Goal: Connect with others: Connect with others

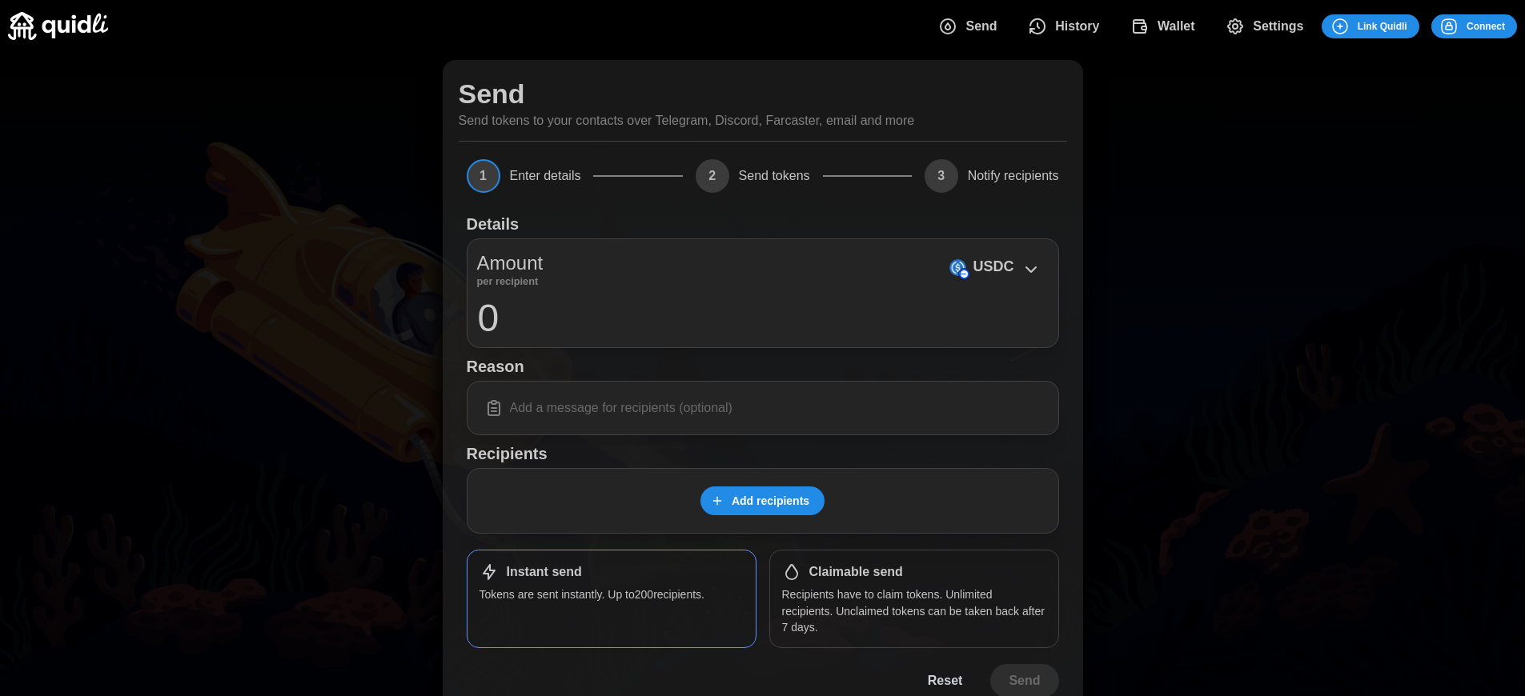
click at [1485, 26] on span "Connect" at bounding box center [1485, 26] width 38 height 22
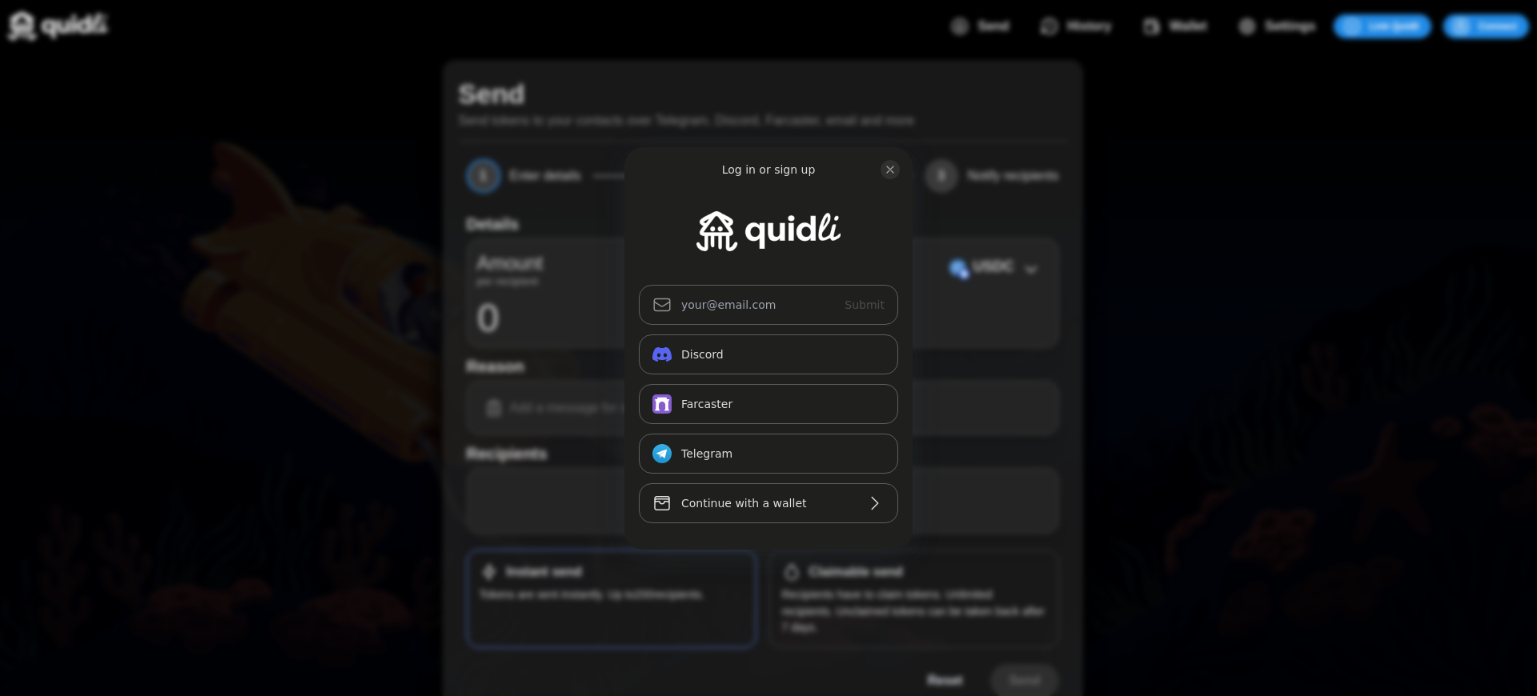
click at [1497, 26] on div "Log in or sign up Submit Continue with Email Discord Farcaster Telegram_logo Te…" at bounding box center [768, 348] width 1537 height 696
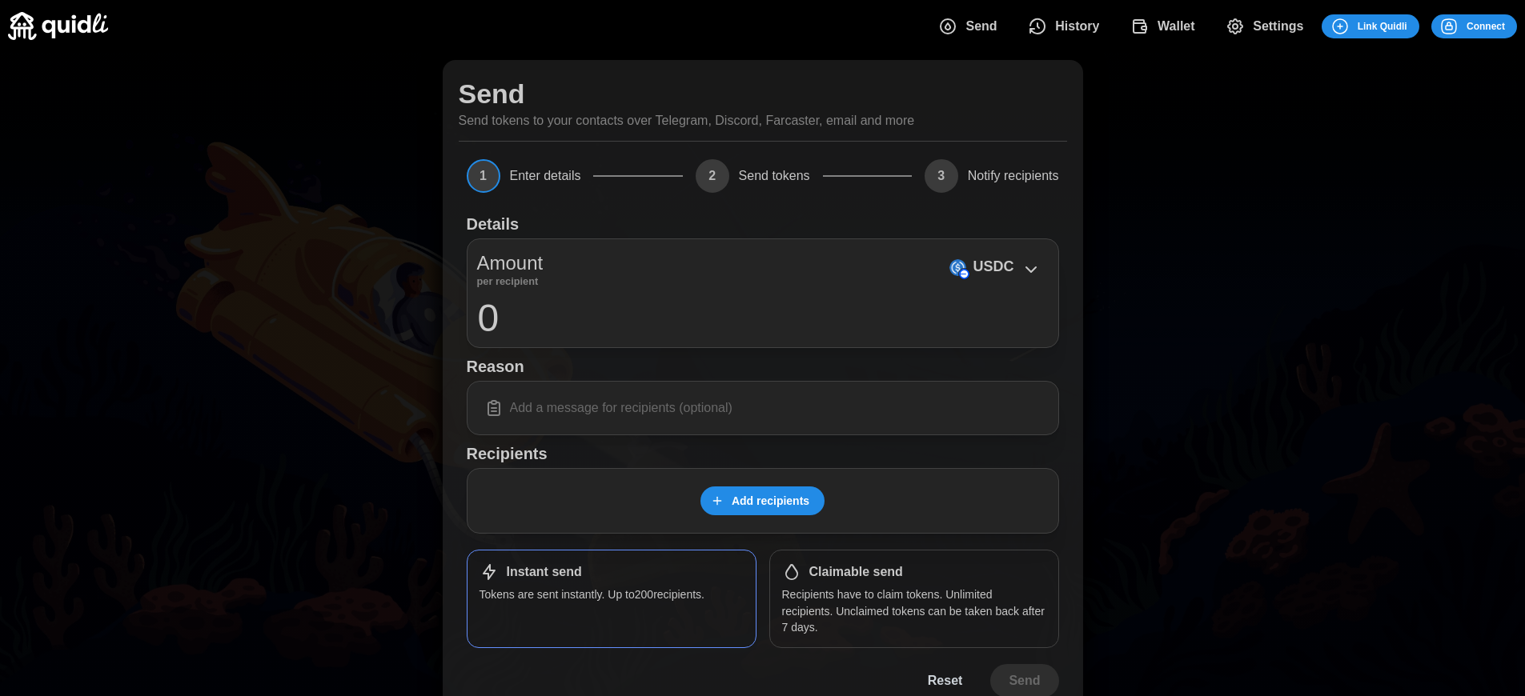
click at [1485, 26] on span "Connect" at bounding box center [1485, 26] width 38 height 22
click at [1497, 26] on div "Log in or sign up Submit Continue with Email Discord Farcaster Telegram_logo Te…" at bounding box center [762, 348] width 1525 height 696
click at [1497, 26] on div "Log in or sign up Submit Continue with Email Discord Farcaster Telegram_logo Te…" at bounding box center [768, 348] width 1537 height 696
click at [1485, 26] on span "Connect" at bounding box center [1497, 26] width 38 height 22
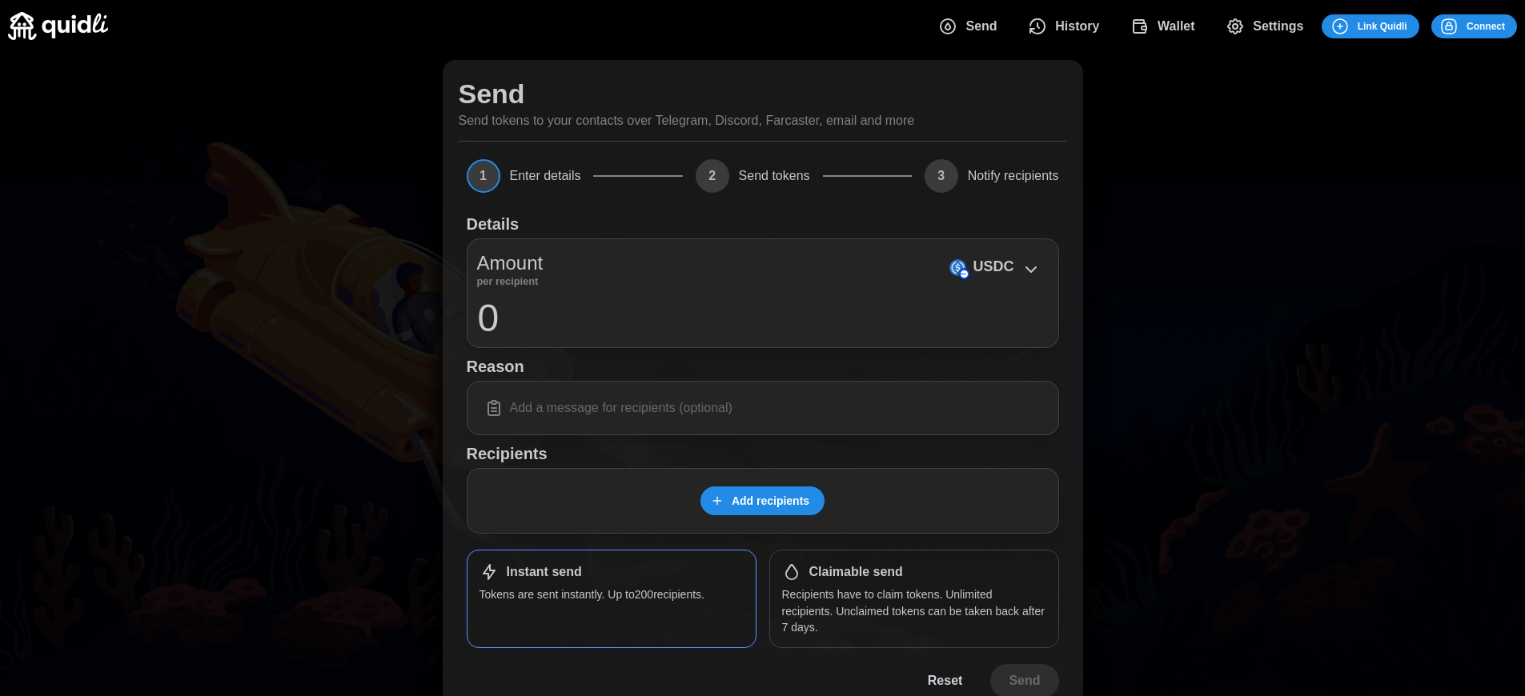
click at [856, 572] on h1 "Claimable send" at bounding box center [856, 572] width 94 height 17
click at [1485, 26] on span "Connect" at bounding box center [1485, 26] width 38 height 22
click at [1497, 26] on div "Log in or sign up Submit Continue with Email Discord Farcaster Telegram_logo Te…" at bounding box center [762, 348] width 1525 height 696
click at [1497, 26] on div "Log in or sign up Submit Continue with Email Discord Farcaster Telegram_logo Te…" at bounding box center [768, 348] width 1537 height 696
click at [1485, 26] on span "Connect" at bounding box center [1485, 26] width 38 height 22
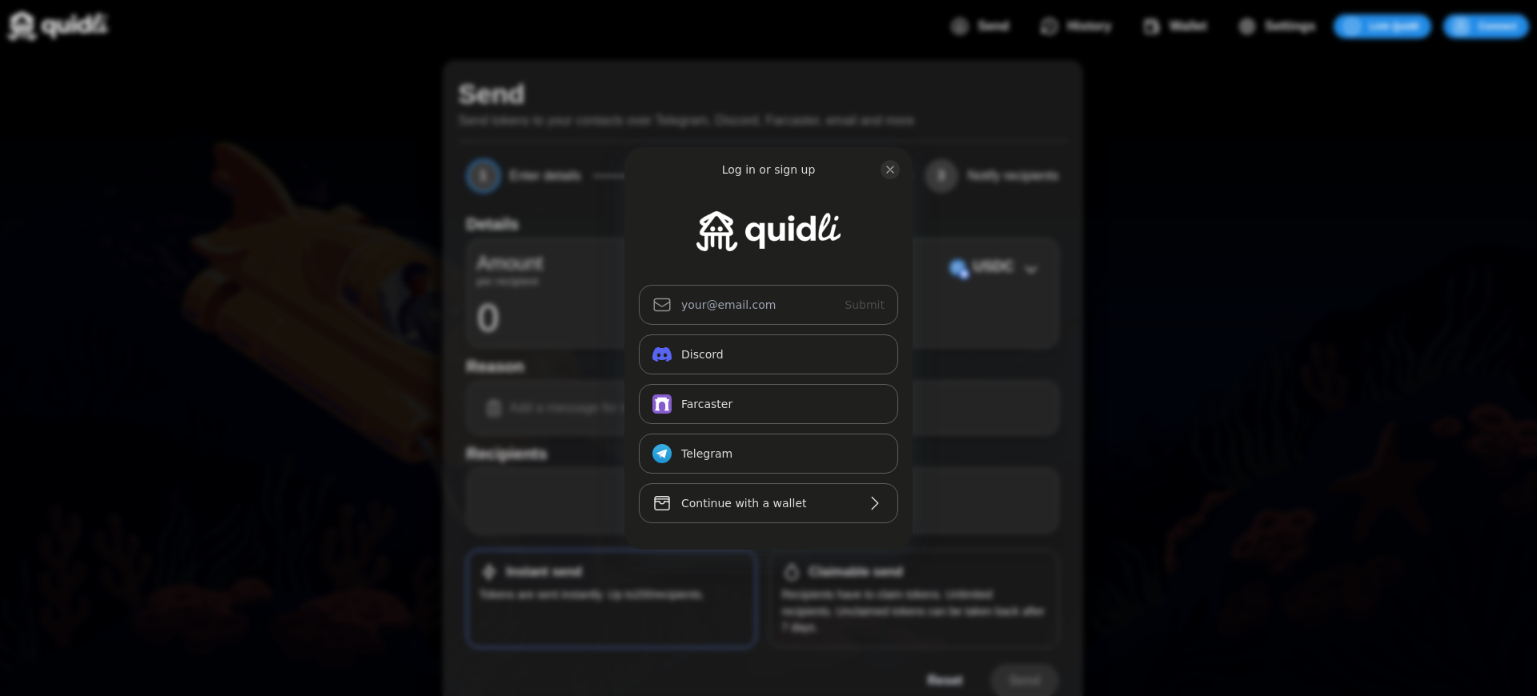
click at [856, 572] on div "Log in or sign up Submit Continue with Email Discord Farcaster Telegram_logo Te…" at bounding box center [768, 348] width 1537 height 696
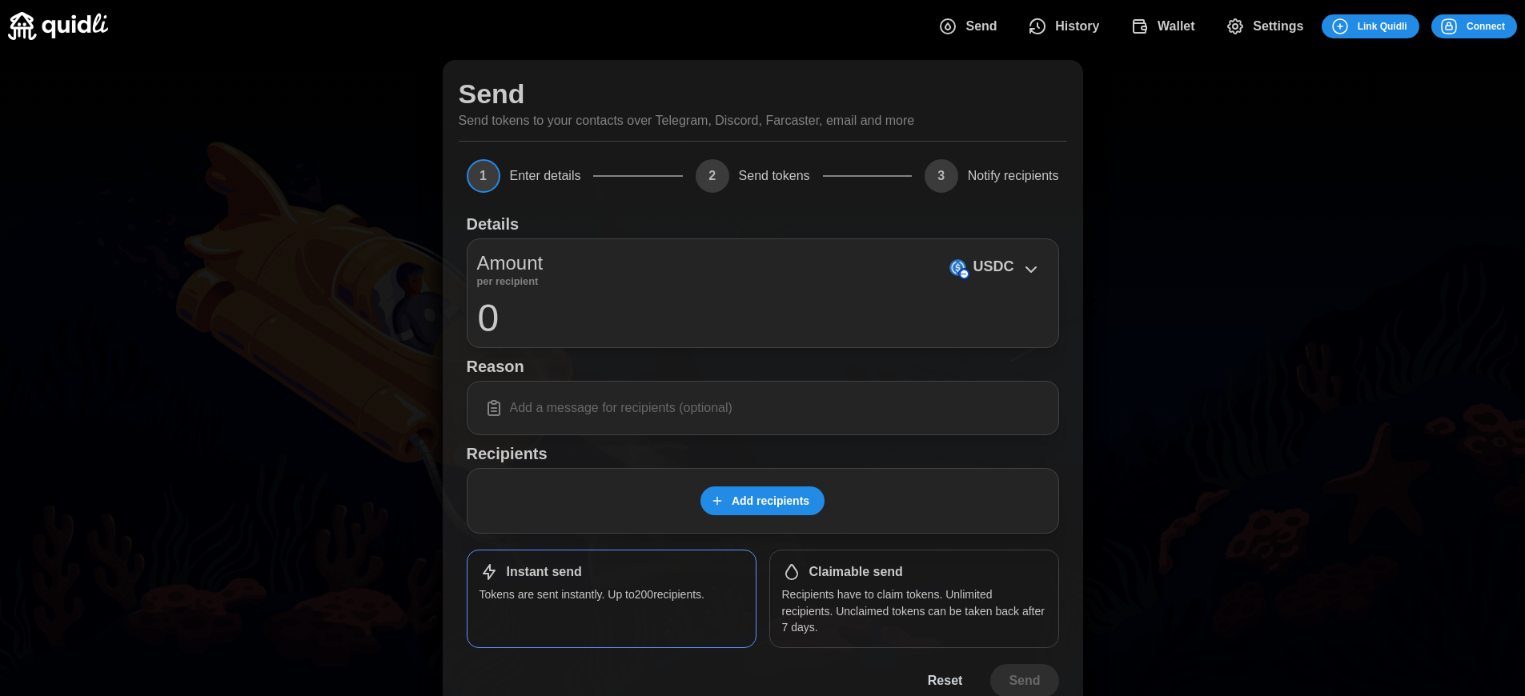
click at [1485, 26] on span "Connect" at bounding box center [1485, 26] width 38 height 22
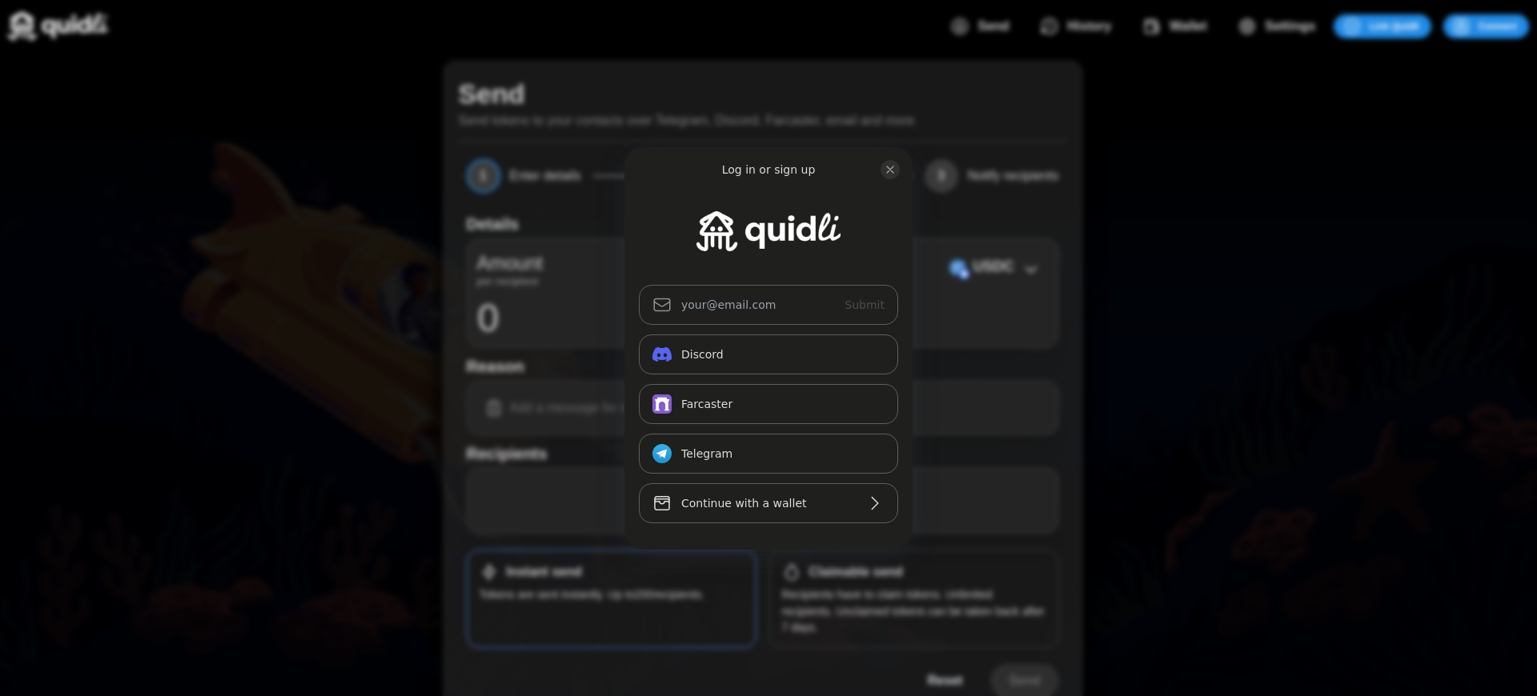
click at [856, 572] on div "Log in or sign up Submit Continue with Email Discord Farcaster Telegram_logo Te…" at bounding box center [768, 348] width 1537 height 696
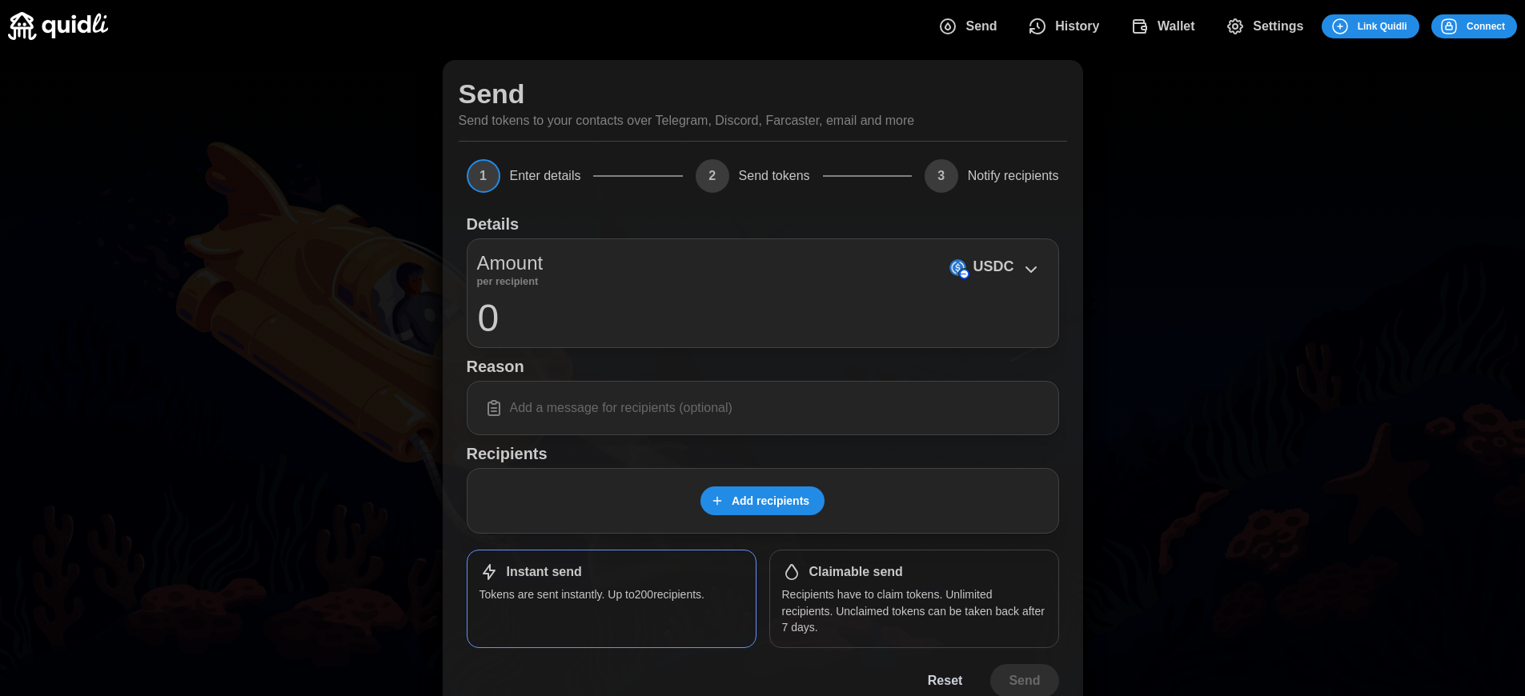
click at [1485, 26] on span "Connect" at bounding box center [1485, 26] width 38 height 22
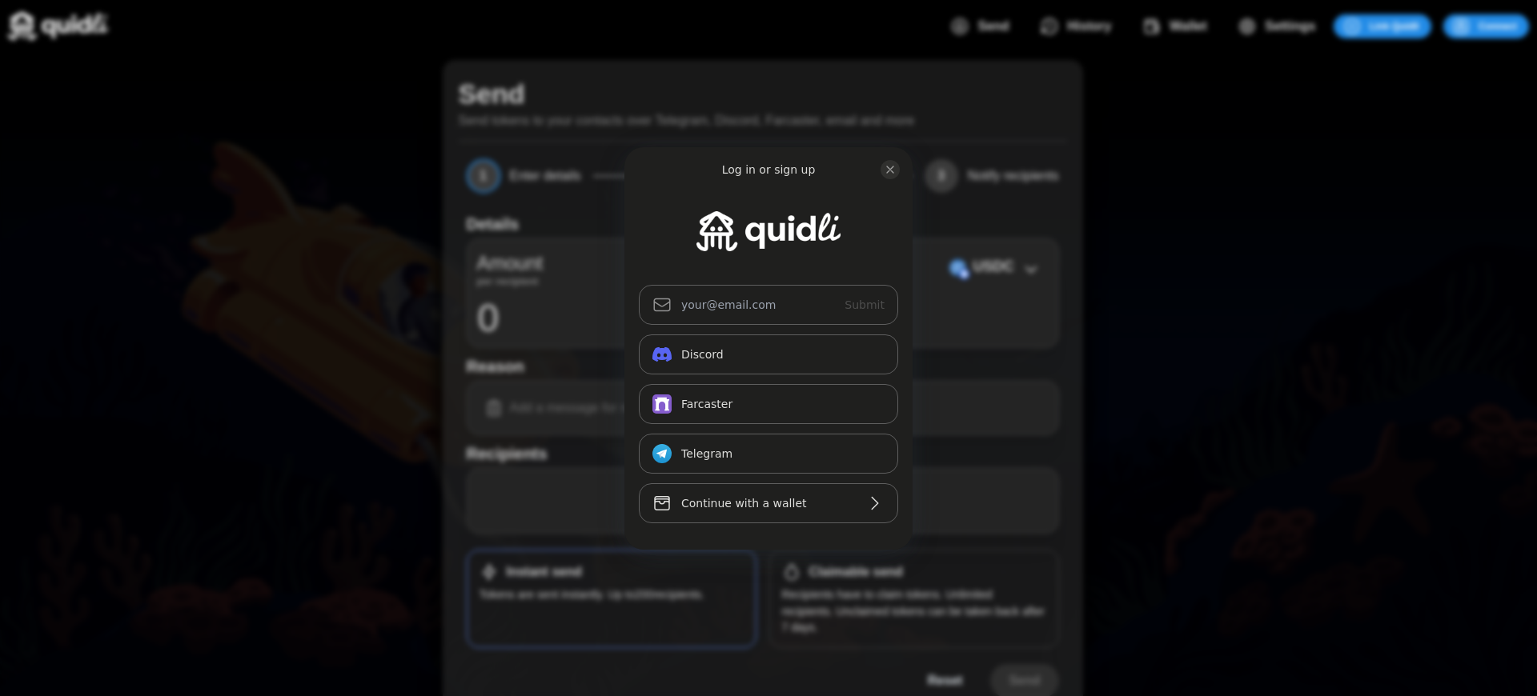
click at [856, 572] on div "Log in or sign up Submit Continue with Email Discord Farcaster Telegram_logo Te…" at bounding box center [768, 348] width 1537 height 696
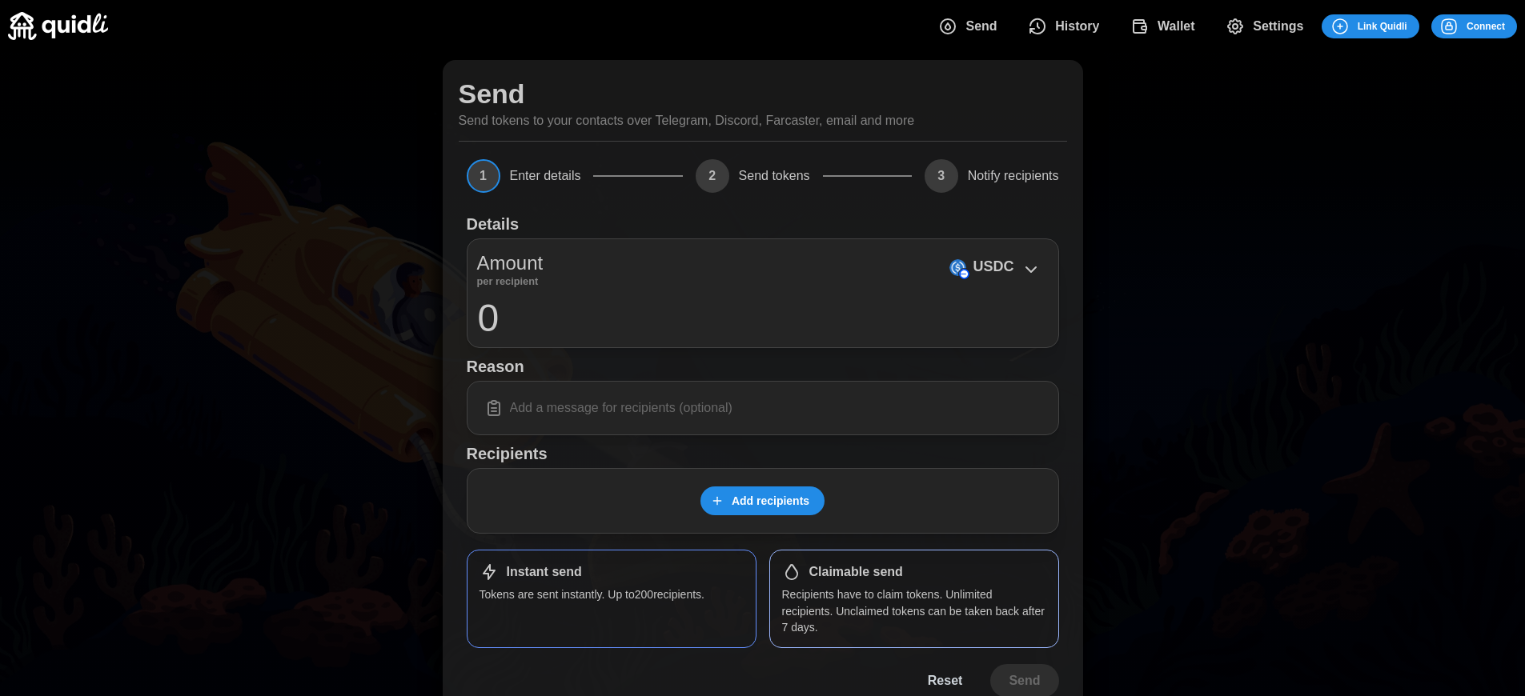
click at [1485, 26] on span "Connect" at bounding box center [1485, 26] width 38 height 22
click at [992, 267] on p "USDC" at bounding box center [992, 266] width 41 height 23
click at [1485, 26] on span "Connect" at bounding box center [1485, 26] width 38 height 22
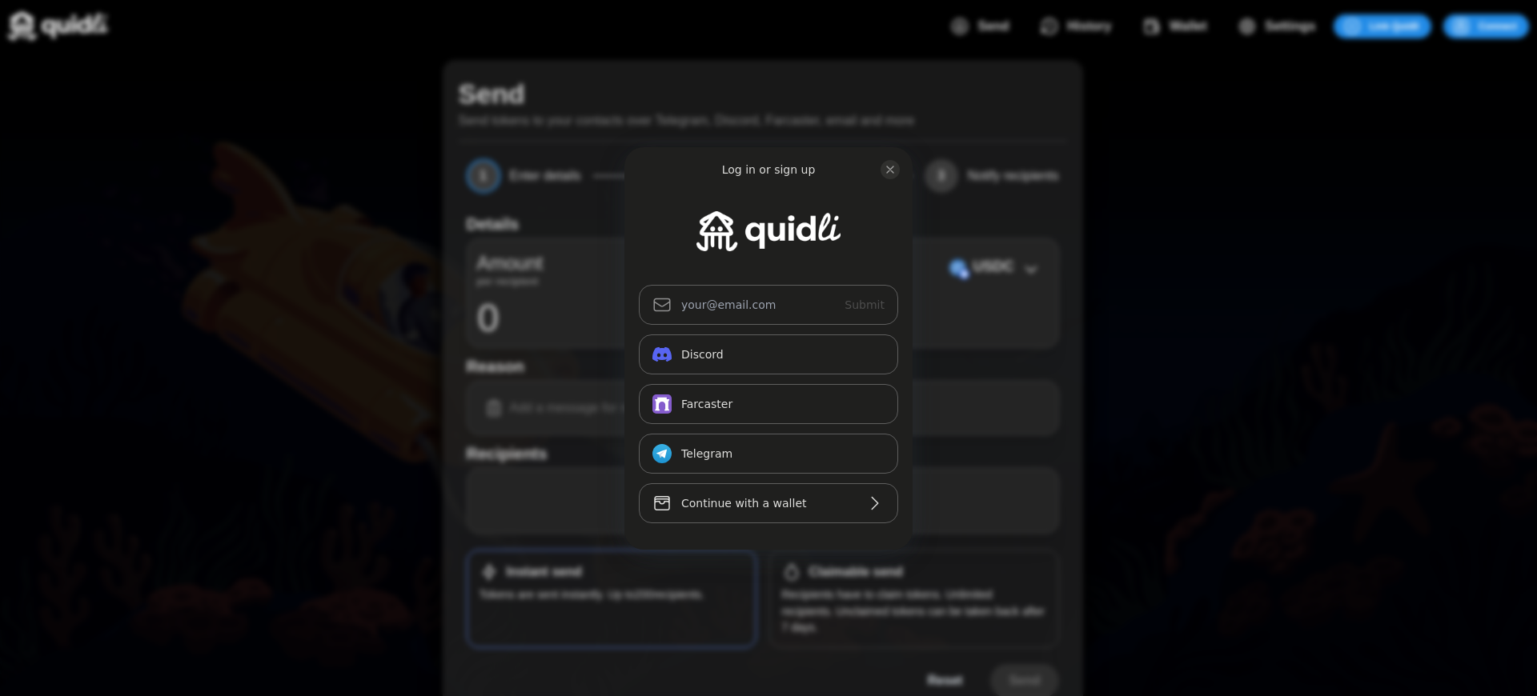
click at [768, 169] on div "Log in or sign up" at bounding box center [769, 170] width 94 height 16
